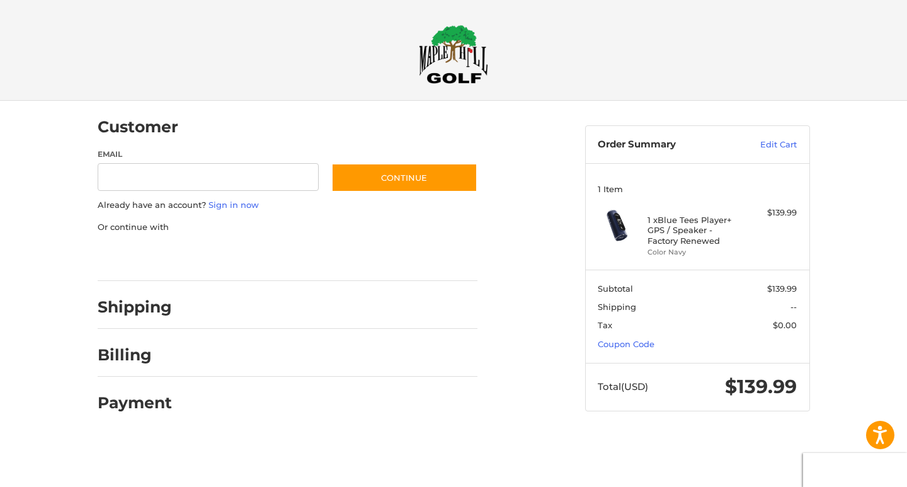
click at [0, 436] on div at bounding box center [0, 436] width 0 height 0
click at [745, 436] on div at bounding box center [453, 436] width 907 height 0
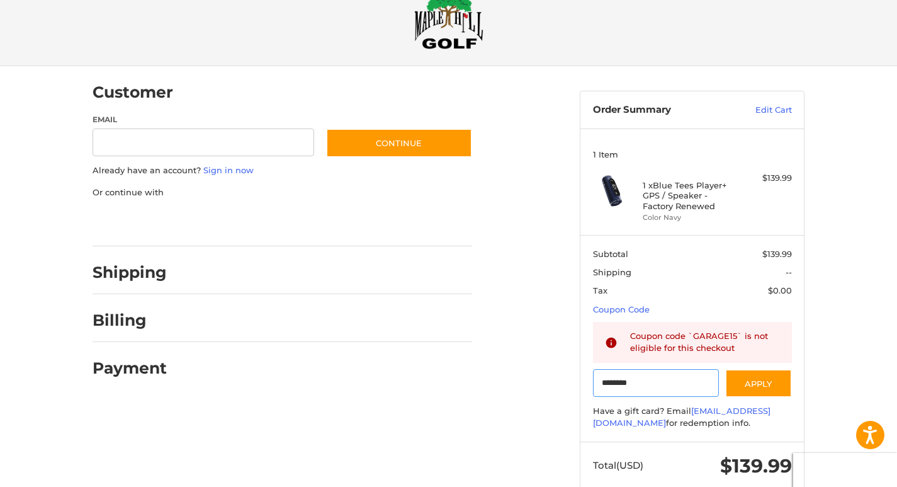
scroll to position [62, 0]
